Goal: Use online tool/utility: Utilize a website feature to perform a specific function

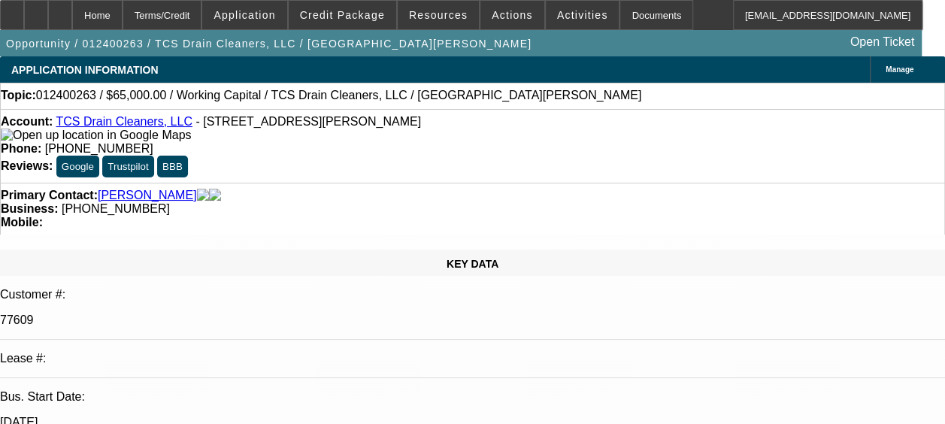
select select "0"
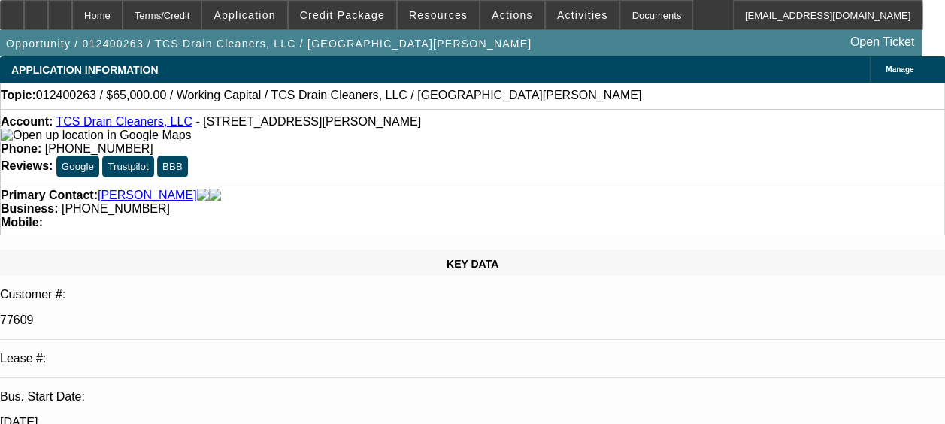
select select "0"
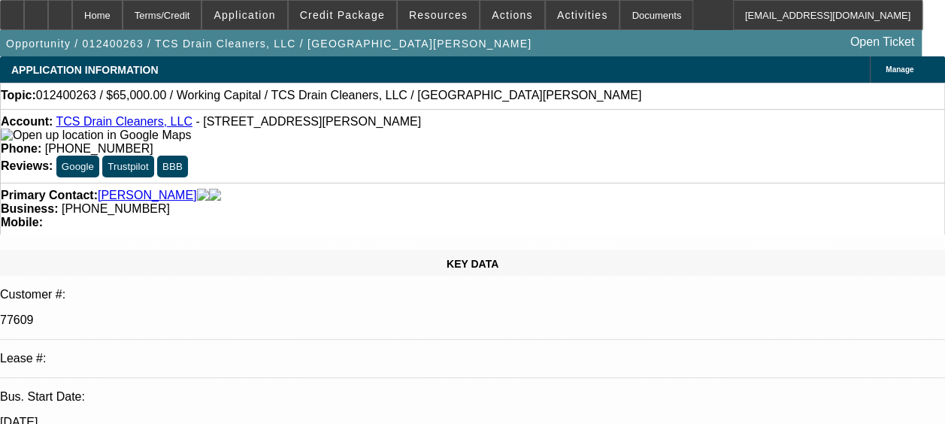
select select "0"
select select "1"
select select "2"
select select "6"
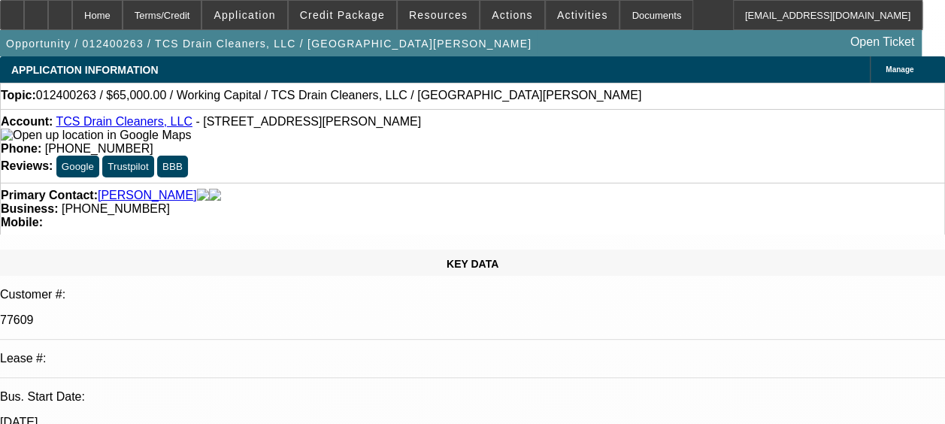
select select "1"
select select "2"
select select "6"
select select "1"
select select "2"
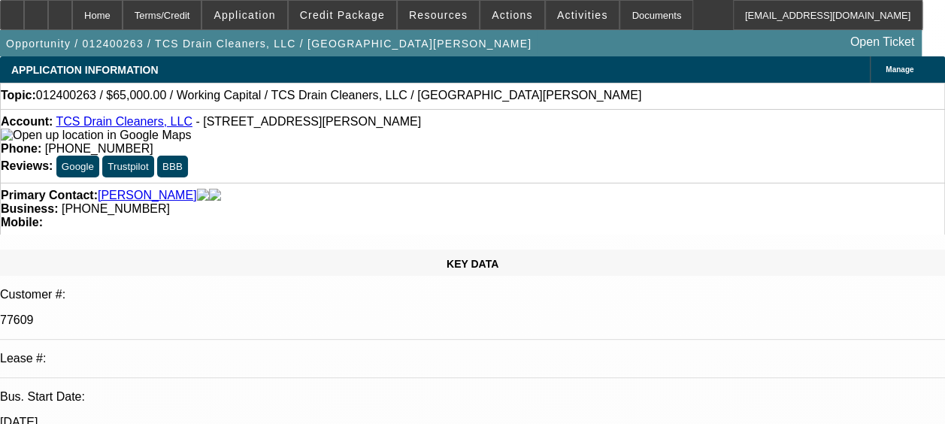
select select "6"
select select "1"
select select "2"
select select "6"
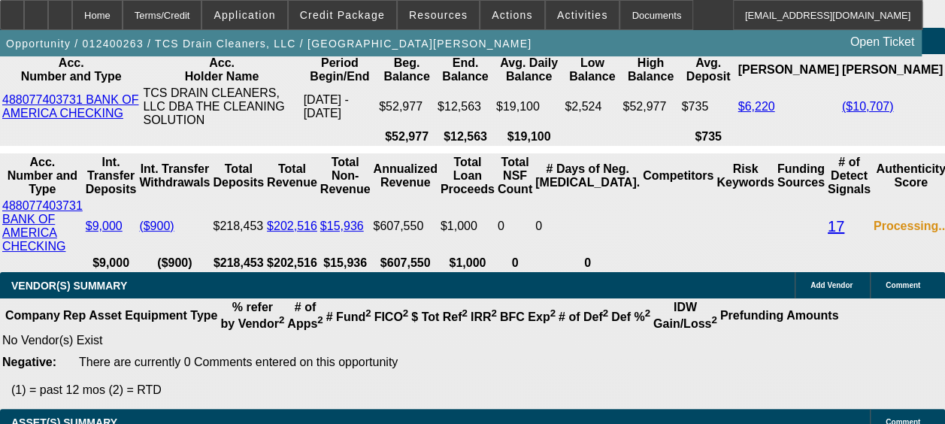
scroll to position [3031, 0]
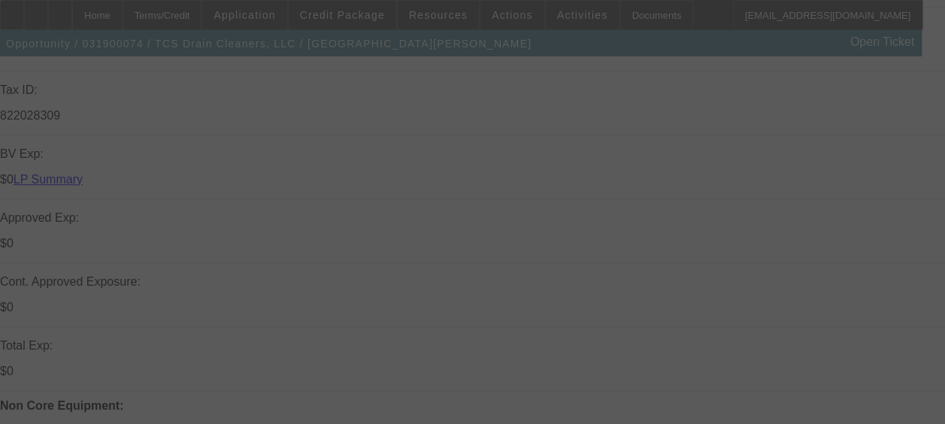
scroll to position [462, 0]
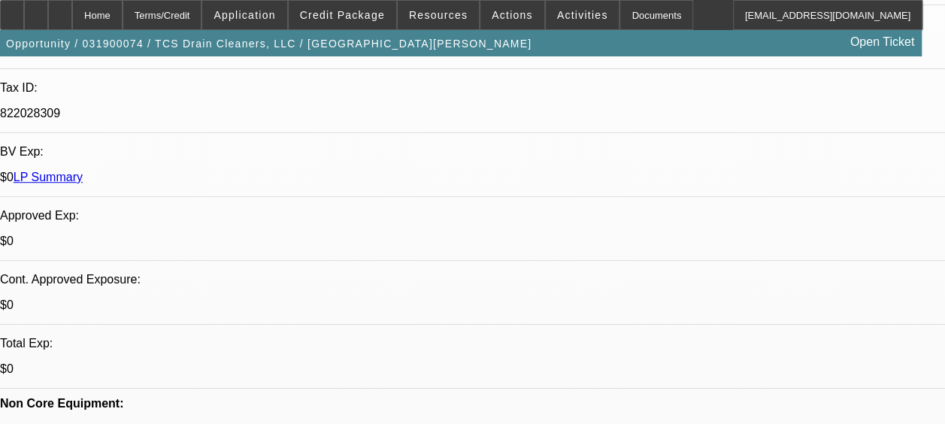
select select "0"
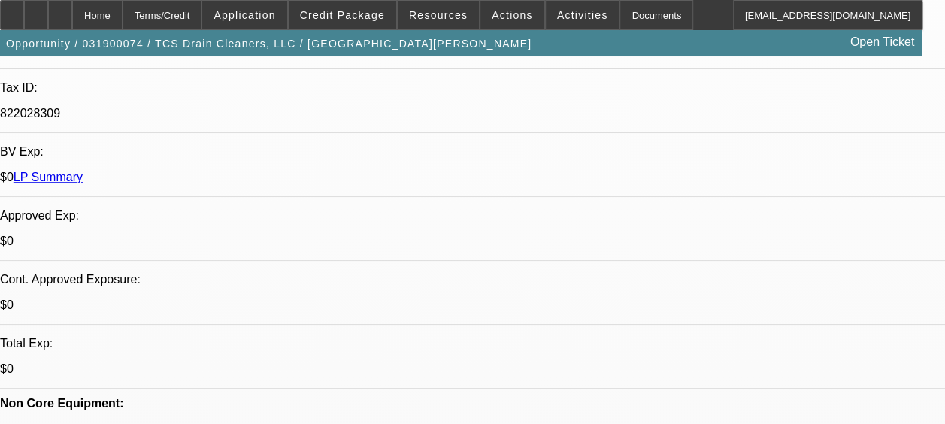
select select "0"
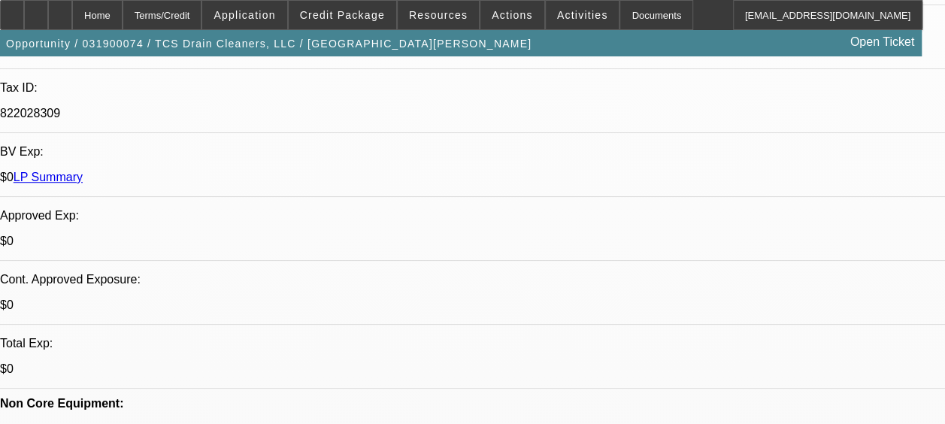
select select "0"
select select "1"
select select "6"
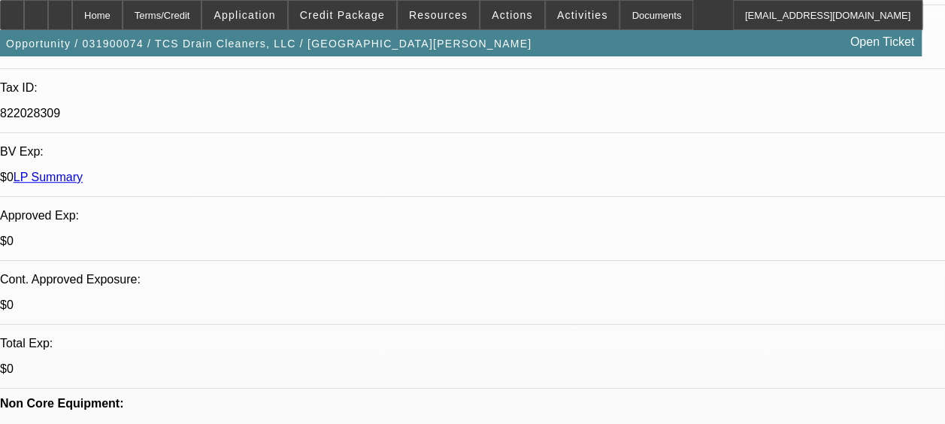
select select "1"
select select "6"
select select "1"
select select "2"
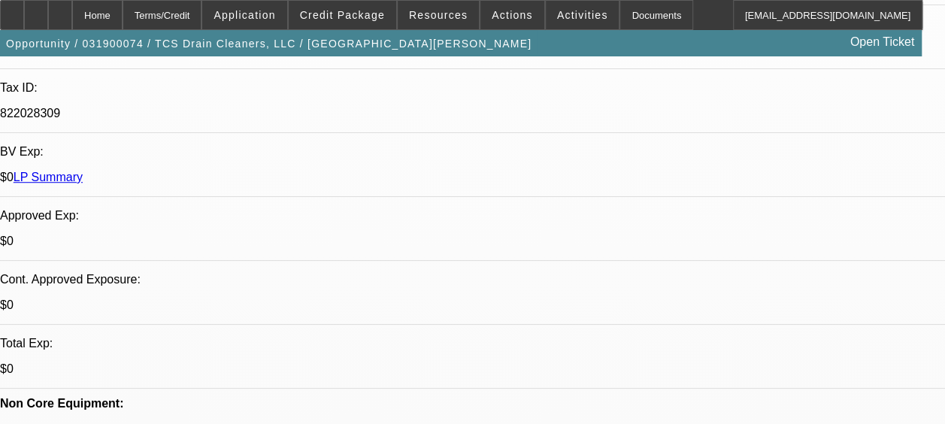
select select "6"
select select "1"
select select "2"
select select "6"
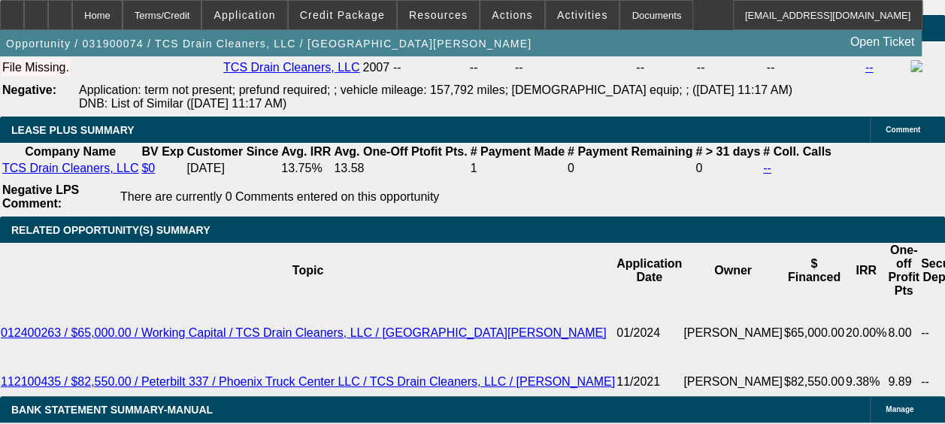
scroll to position [2706, 0]
